Goal: Entertainment & Leisure: Consume media (video, audio)

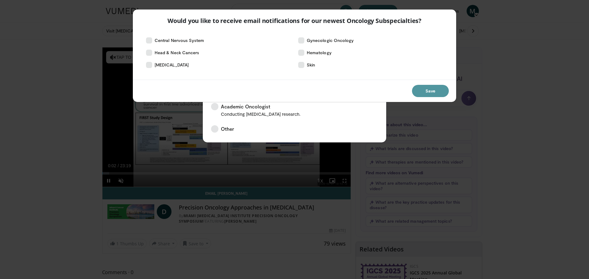
click at [431, 92] on button "Save" at bounding box center [430, 91] width 37 height 12
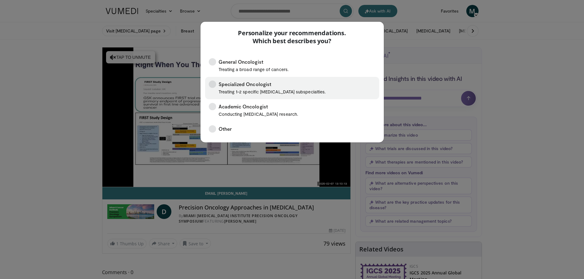
click at [211, 87] on icon at bounding box center [212, 84] width 7 height 7
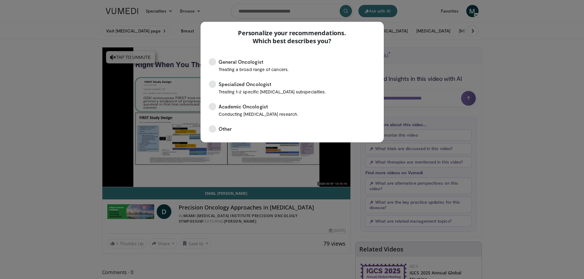
click at [290, 166] on div "Personalize your recommendations. Which best describes you? General Oncologist …" at bounding box center [292, 139] width 584 height 279
click at [275, 236] on div "Personalize your recommendations. Which best describes you? General Oncologist …" at bounding box center [292, 139] width 584 height 279
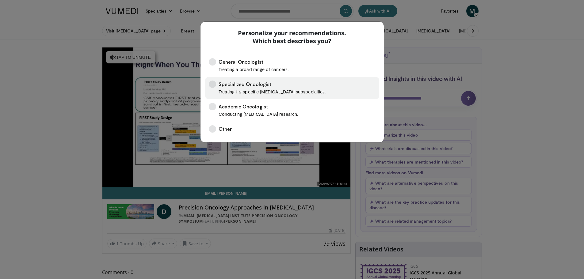
click at [213, 86] on icon at bounding box center [212, 84] width 7 height 7
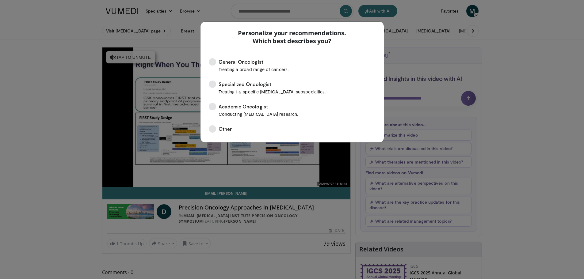
click at [277, 176] on div "Personalize your recommendations. Which best describes you? General Oncologist …" at bounding box center [292, 139] width 584 height 279
click at [108, 56] on div "Personalize your recommendations. Which best describes you? General Oncologist …" at bounding box center [292, 139] width 584 height 279
click at [380, 29] on div "Personalize your recommendations. Which best describes you?" at bounding box center [292, 36] width 183 height 28
click at [255, 171] on div "Personalize your recommendations. Which best describes you? General Oncologist …" at bounding box center [292, 139] width 584 height 279
click at [530, 46] on div "Personalize your recommendations. Which best describes you? General Oncologist …" at bounding box center [292, 139] width 584 height 279
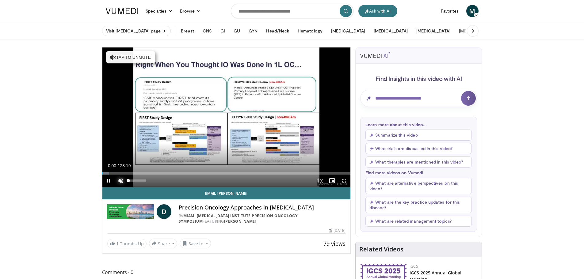
click at [120, 179] on span "Video Player" at bounding box center [121, 181] width 12 height 12
click at [345, 180] on span "Video Player" at bounding box center [344, 181] width 12 height 12
